Goal: Transaction & Acquisition: Download file/media

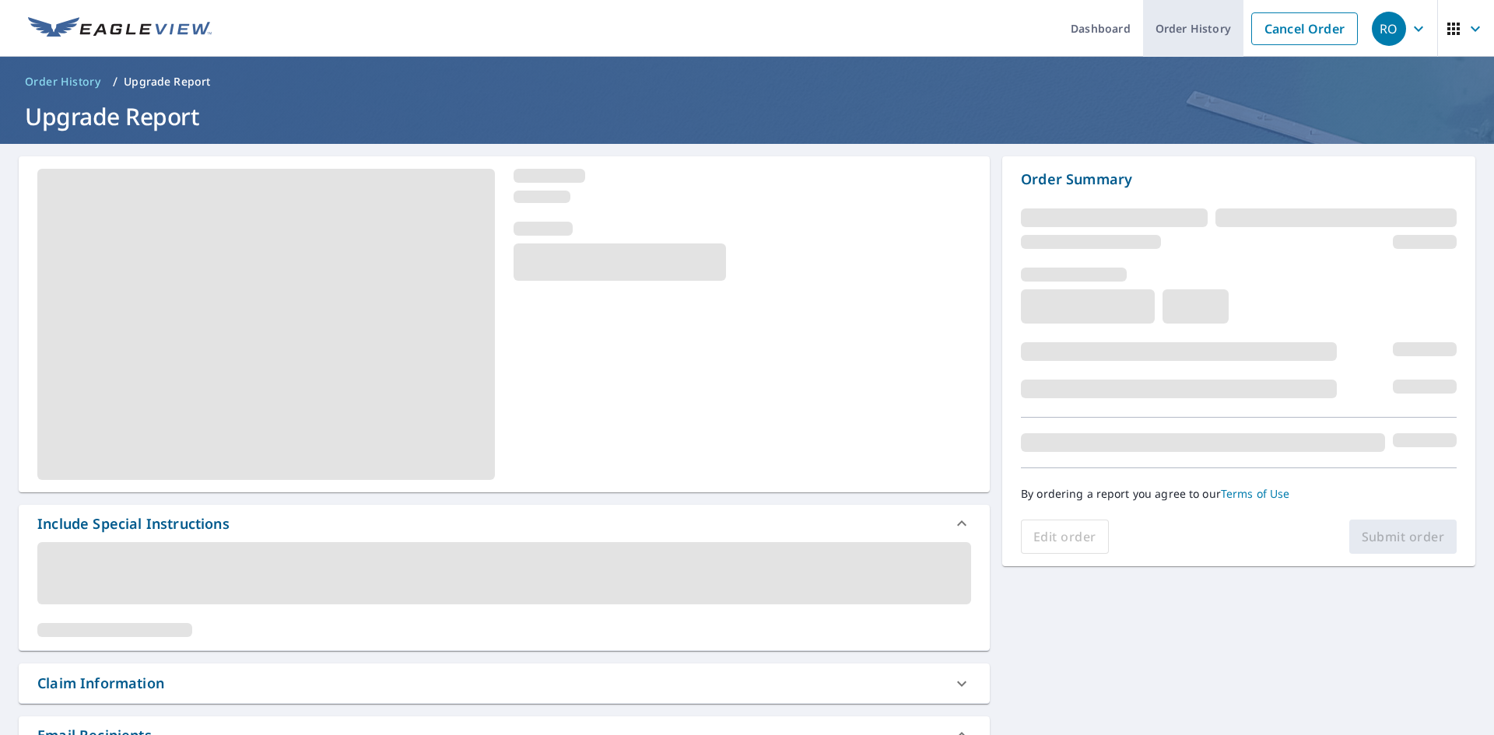
click at [1170, 25] on link "Order History" at bounding box center [1193, 28] width 100 height 57
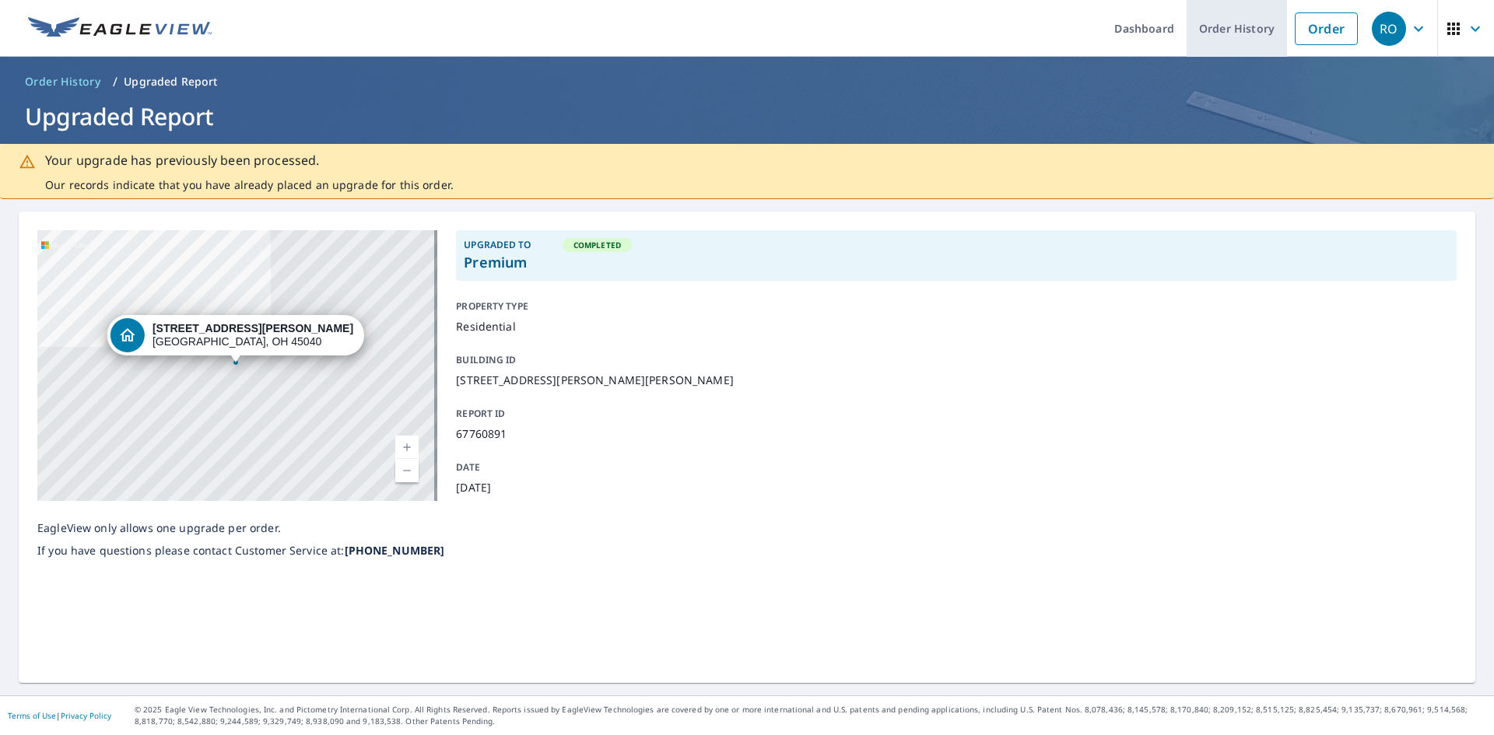
click at [1208, 28] on link "Order History" at bounding box center [1237, 28] width 100 height 57
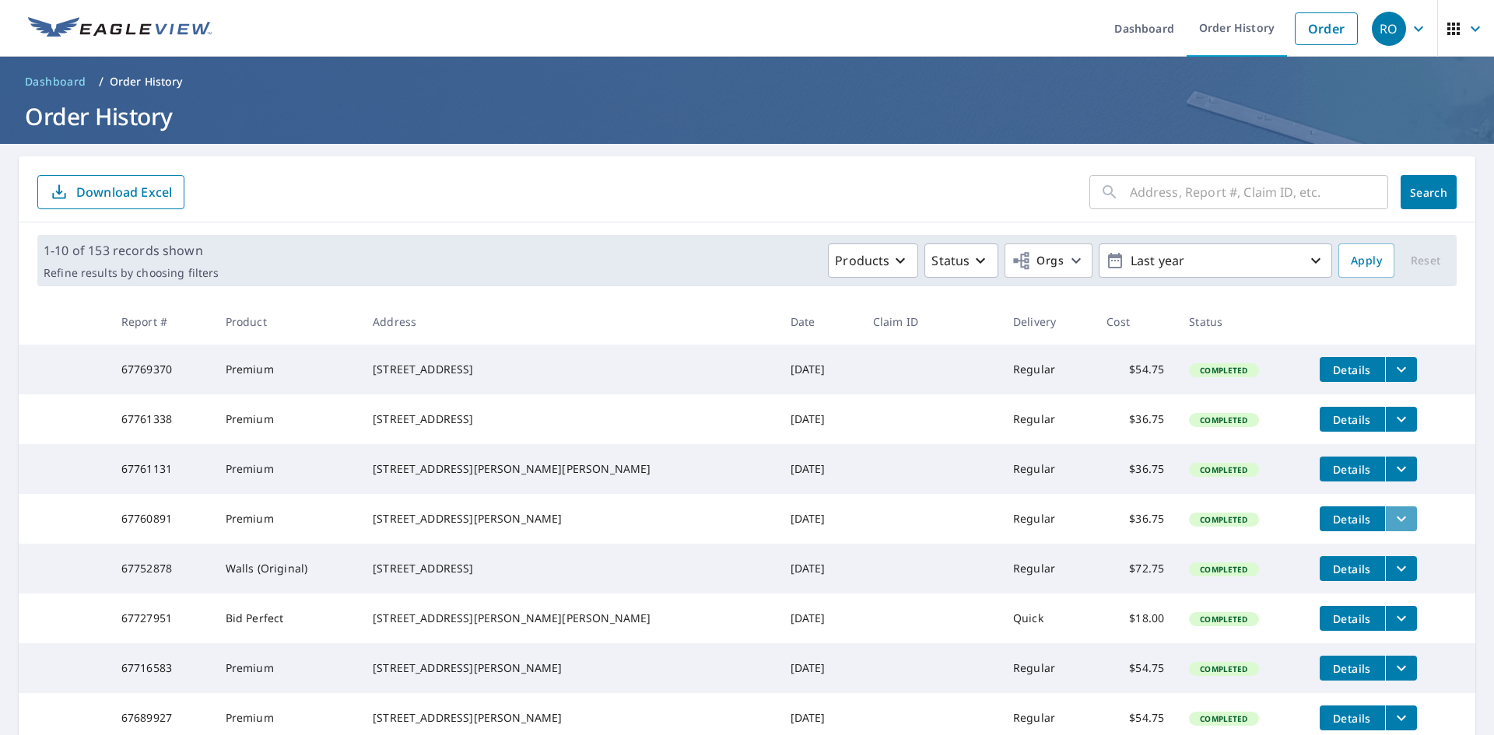
click at [1392, 528] on icon "filesDropdownBtn-67760891" at bounding box center [1401, 519] width 19 height 19
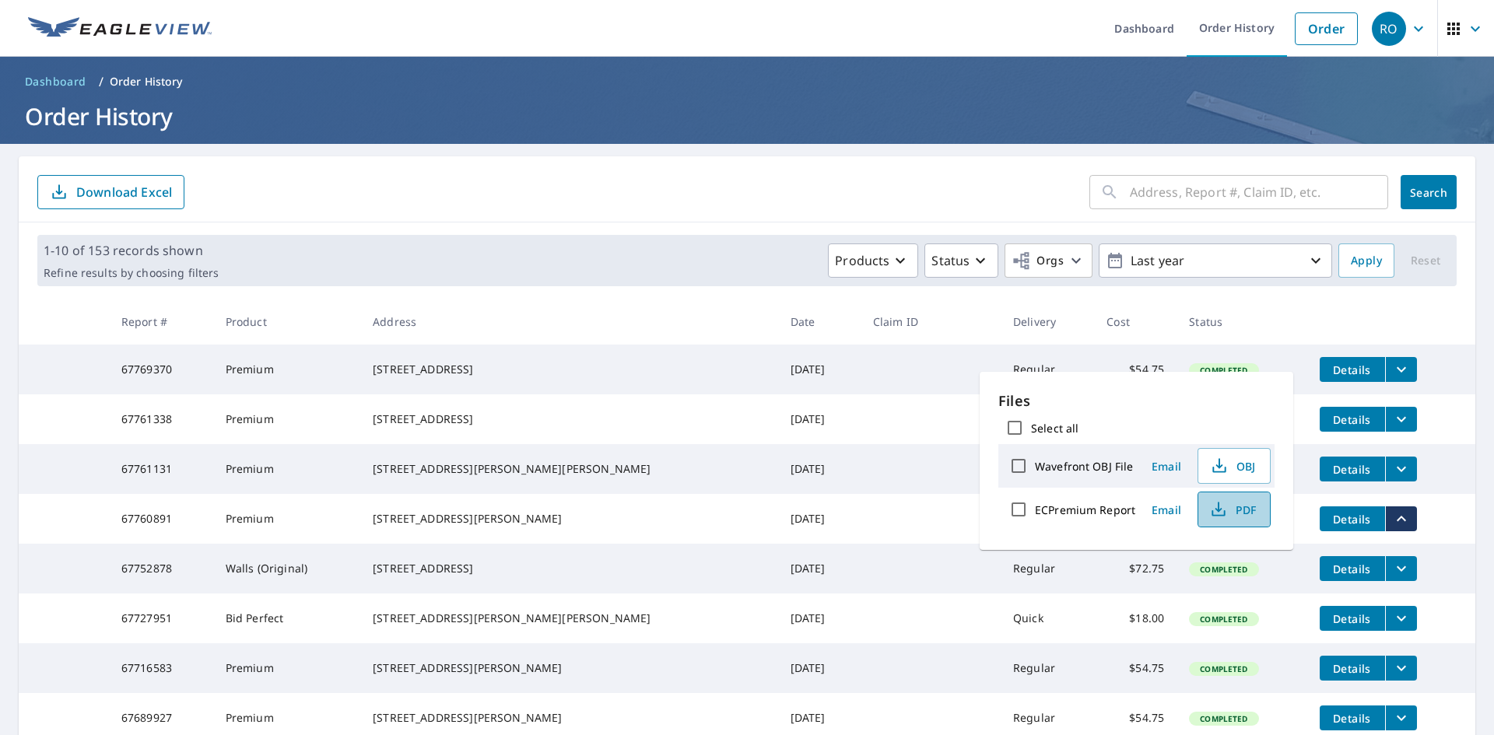
click at [1250, 509] on span "PDF" at bounding box center [1233, 509] width 50 height 19
click at [861, 490] on td at bounding box center [931, 469] width 140 height 50
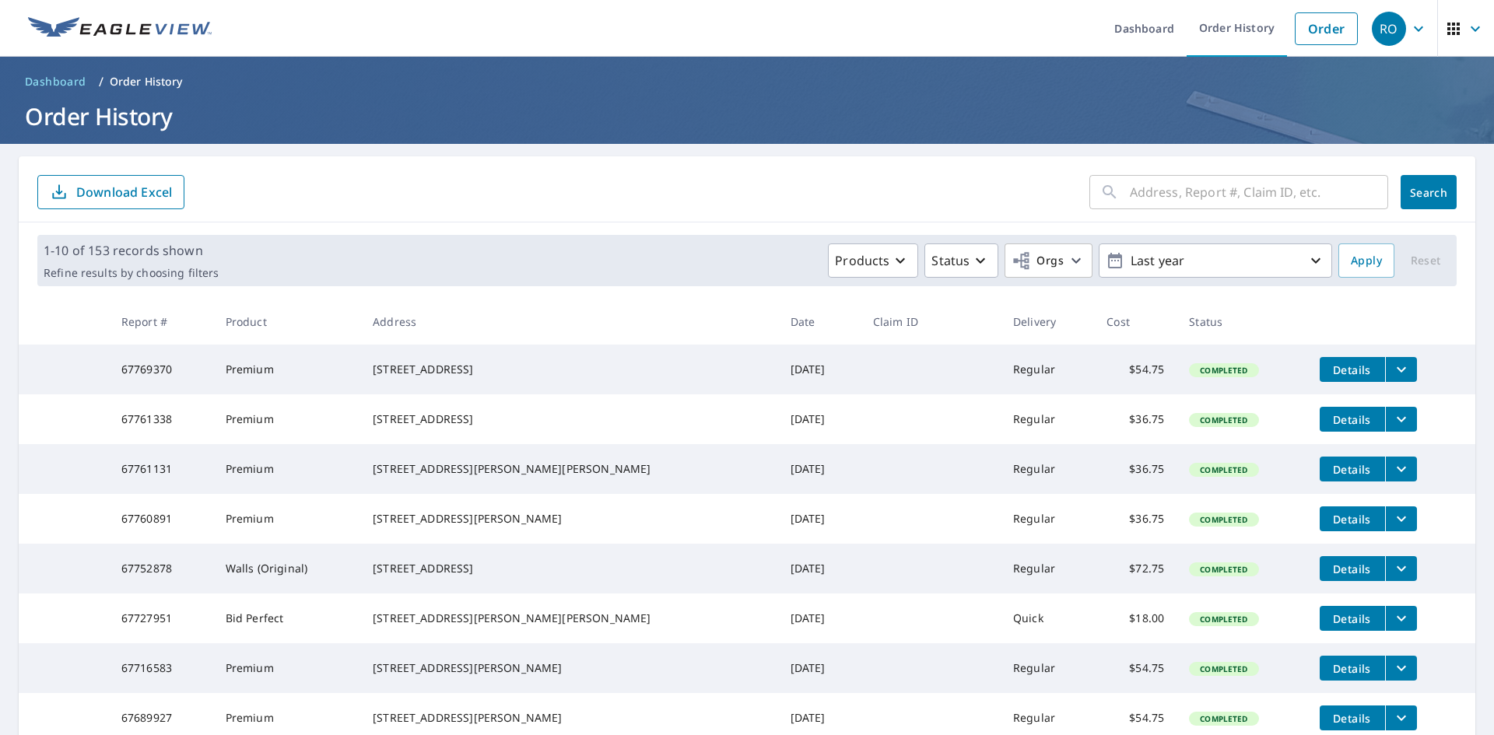
click at [1392, 478] on icon "filesDropdownBtn-67761131" at bounding box center [1401, 469] width 19 height 19
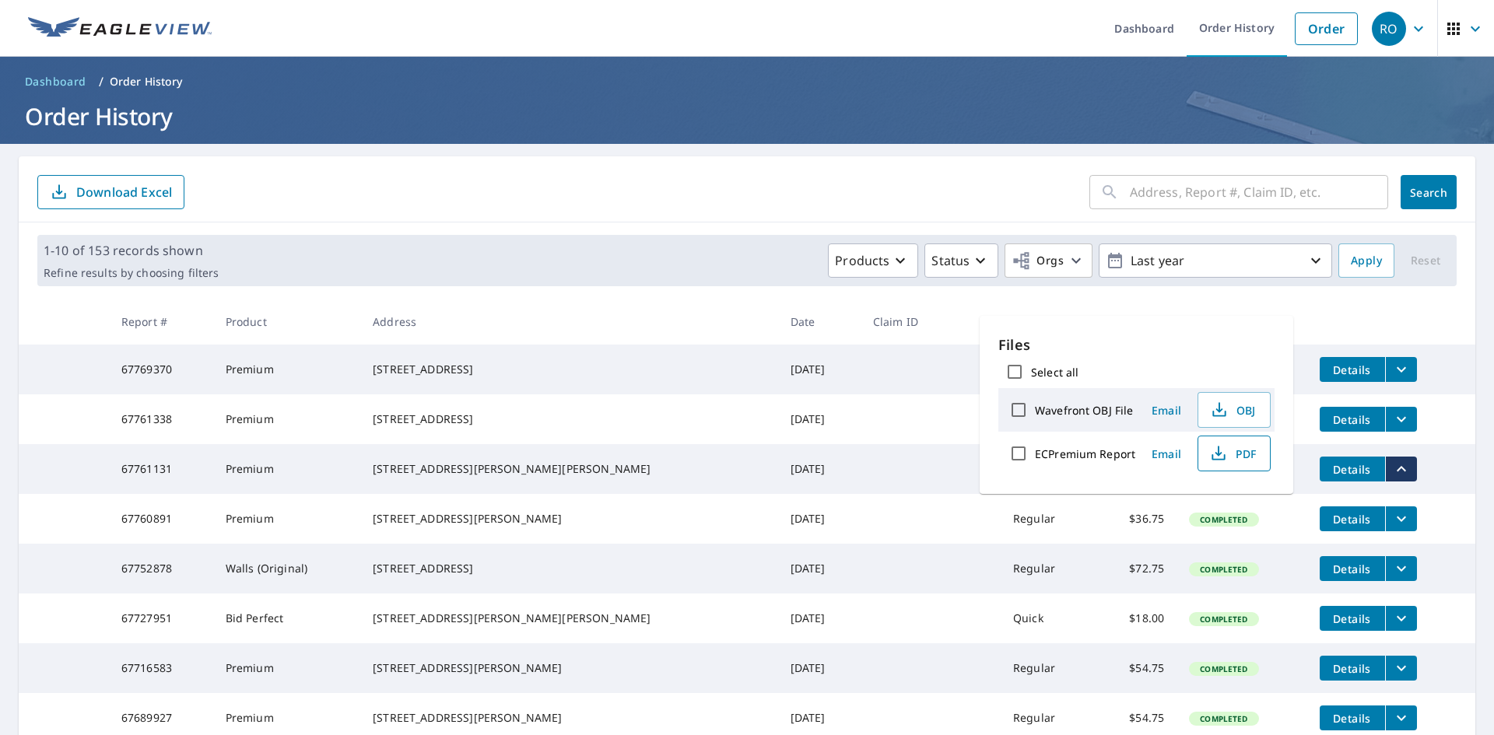
click at [1228, 461] on span "PDF" at bounding box center [1233, 453] width 50 height 19
